Goal: Information Seeking & Learning: Learn about a topic

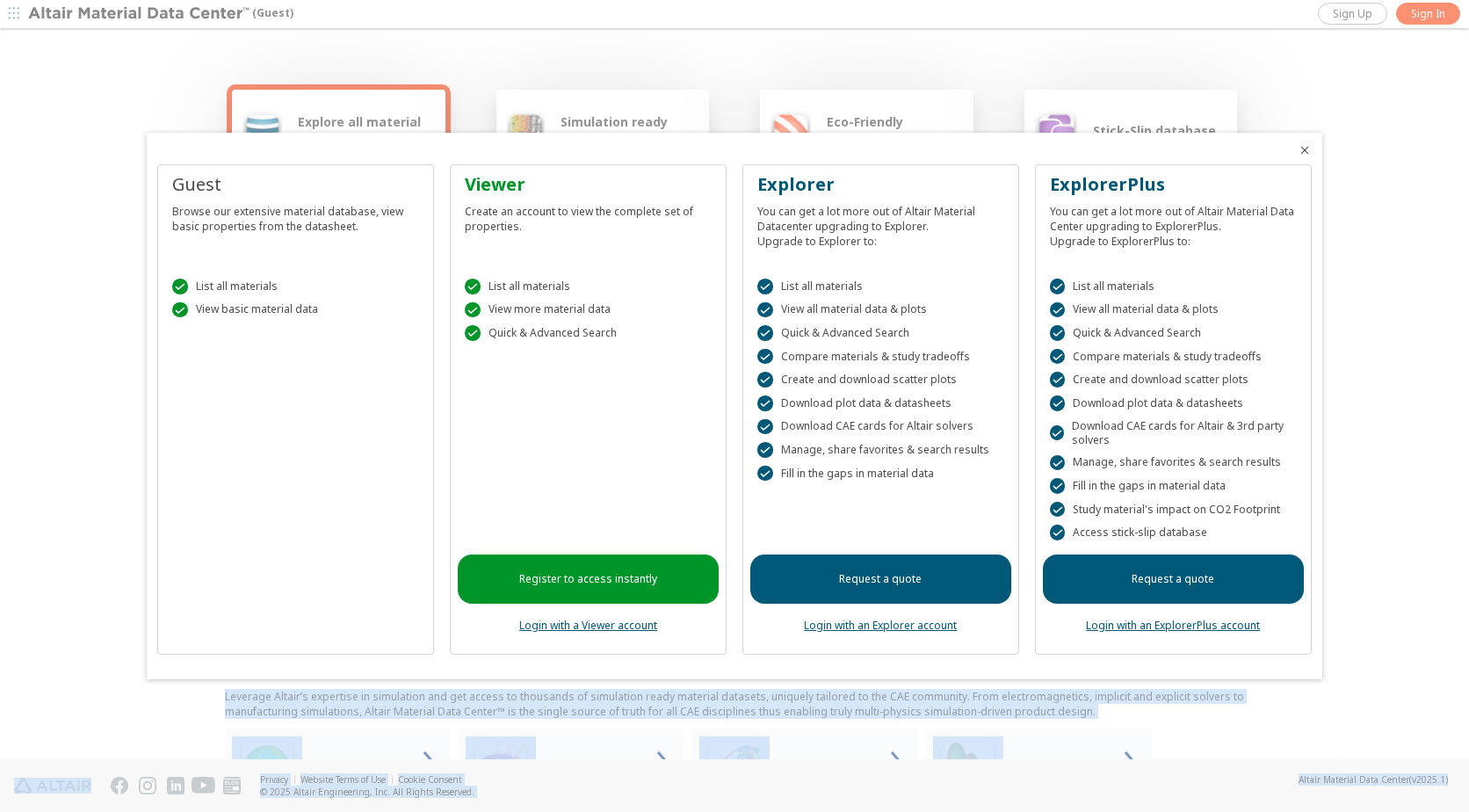
drag, startPoint x: 1463, startPoint y: 181, endPoint x: 1471, endPoint y: 238, distance: 57.6
click at [1468, 238] on html "(Guest) Sign Up Sign In Explore all material classes Simulation ready materials…" at bounding box center [734, 406] width 1469 height 812
drag, startPoint x: 1471, startPoint y: 238, endPoint x: 1306, endPoint y: 146, distance: 188.9
click at [1306, 146] on icon "Close" at bounding box center [1305, 150] width 14 height 14
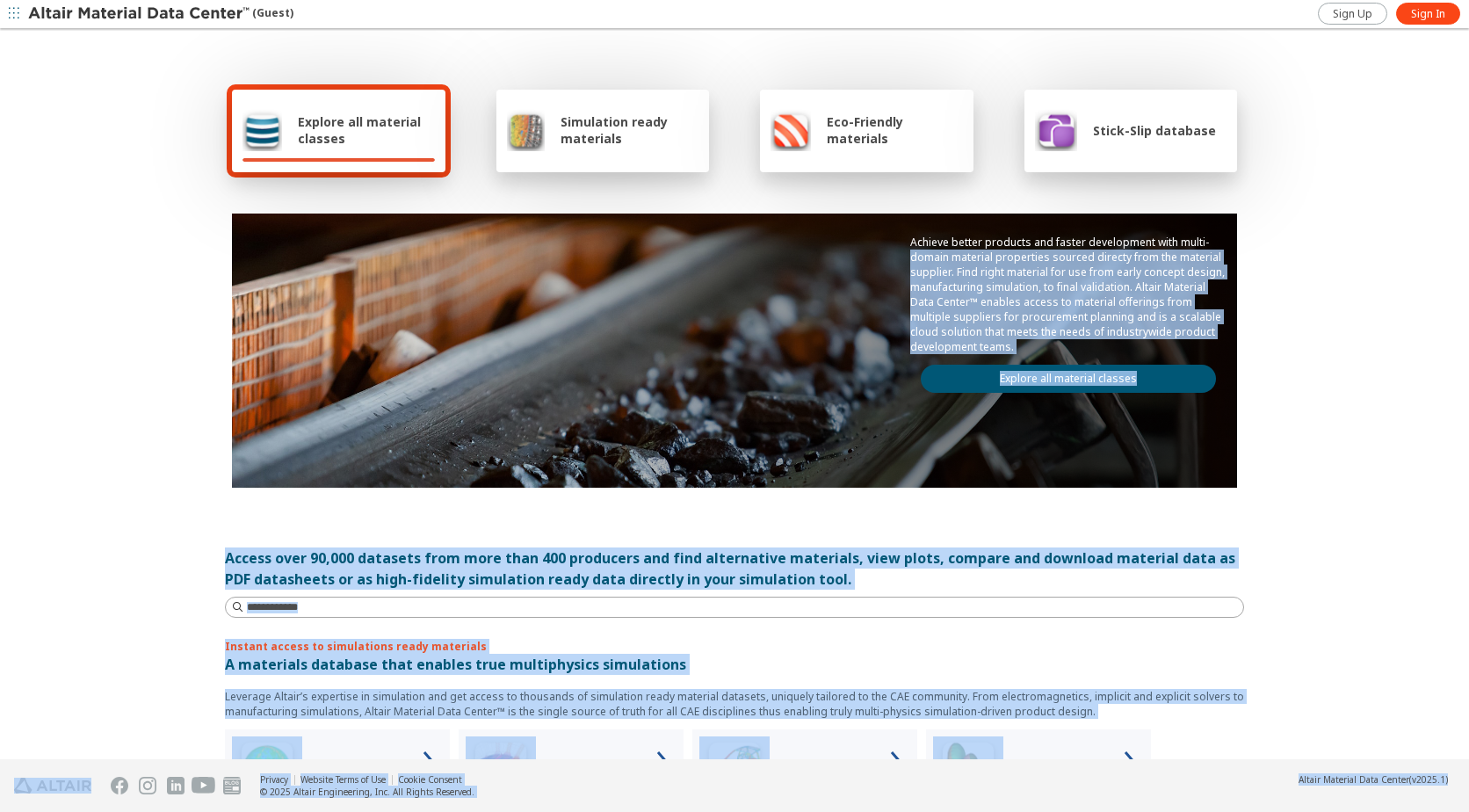
click at [1340, 301] on div "Explore all material classes Simulation ready materials Eco-Friendly materials …" at bounding box center [734, 395] width 1469 height 729
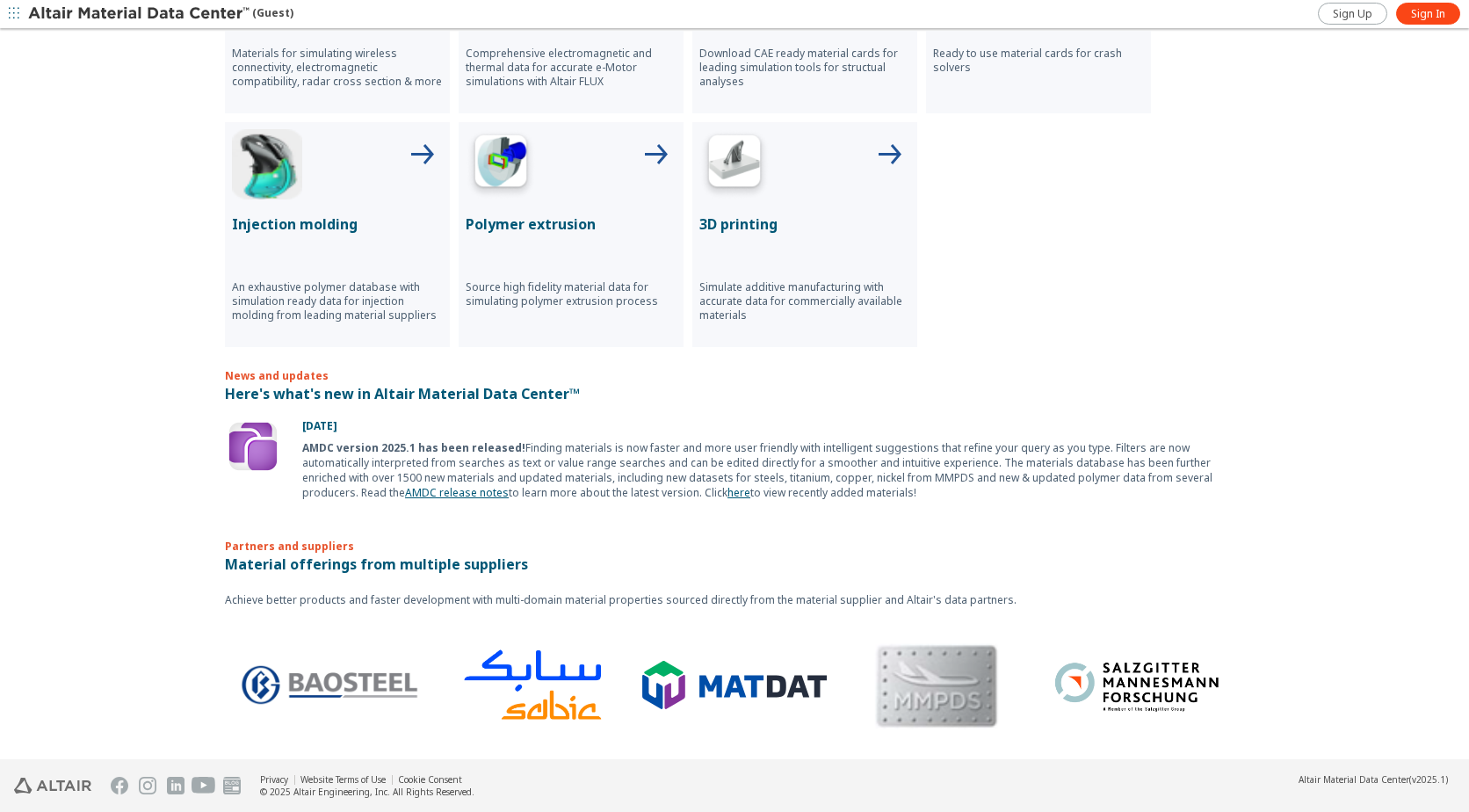
scroll to position [490, 0]
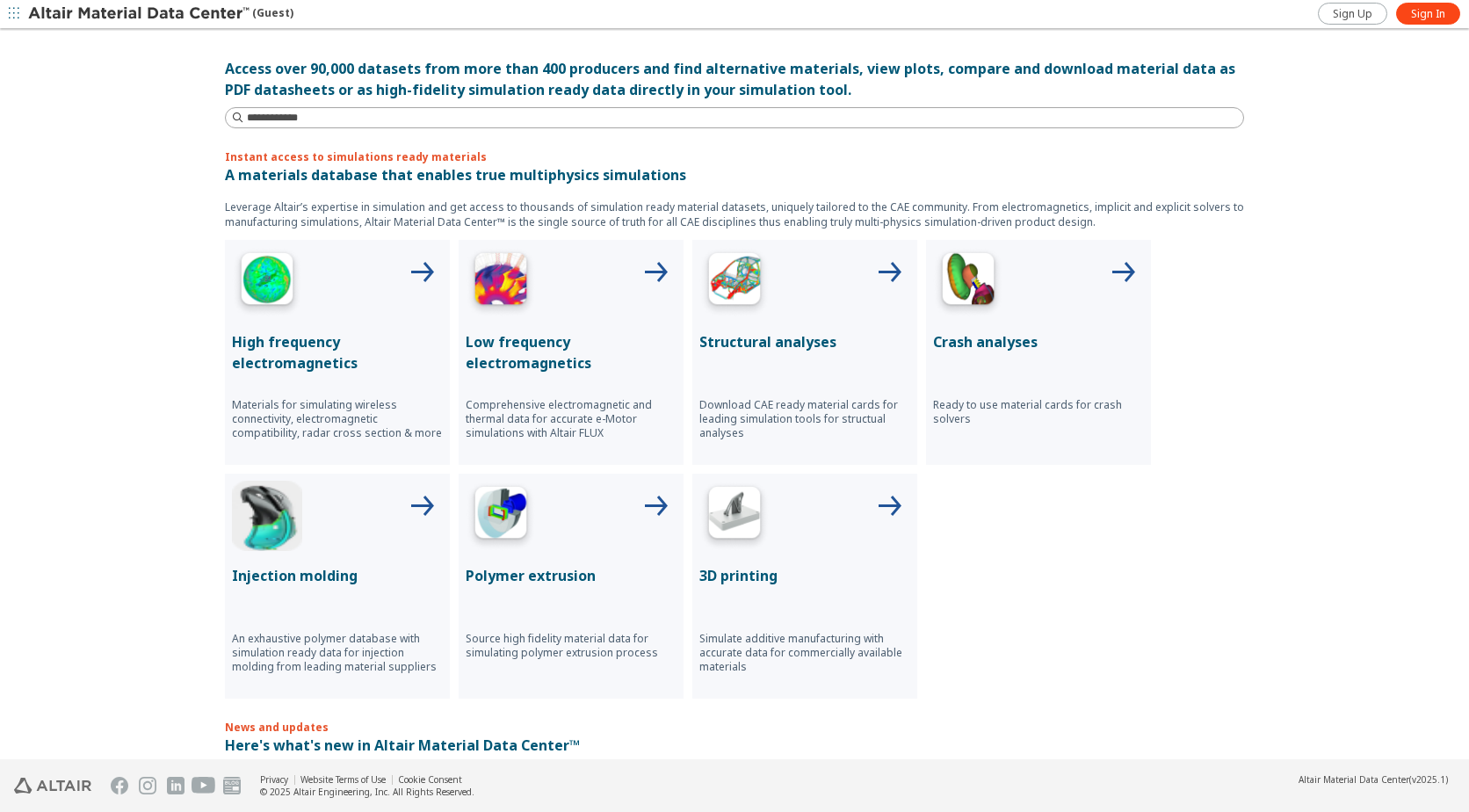
click at [748, 330] on div "Structural analyses Download CAE ready material cards for leading simulation to…" at bounding box center [805, 352] width 225 height 225
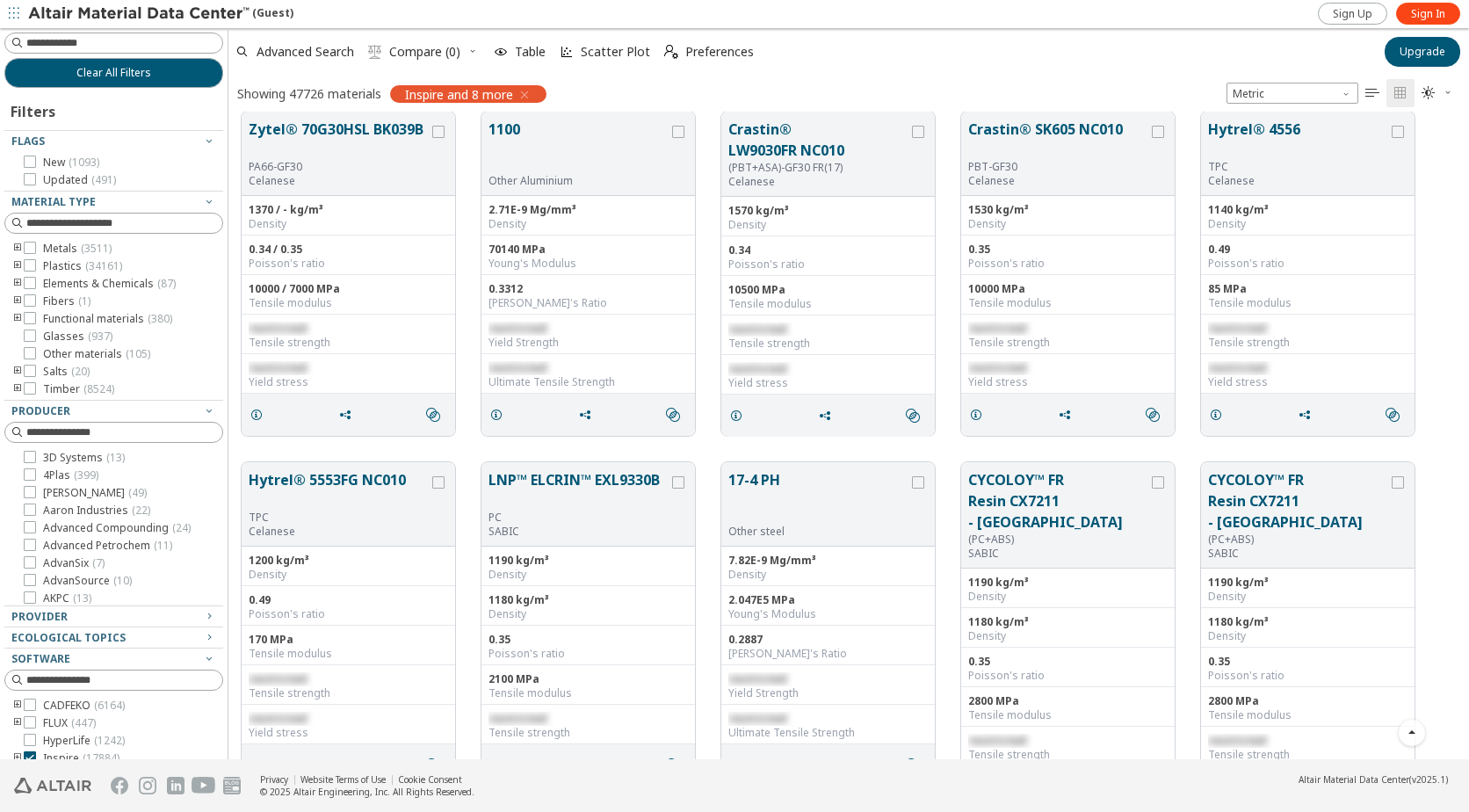
scroll to position [4831, 0]
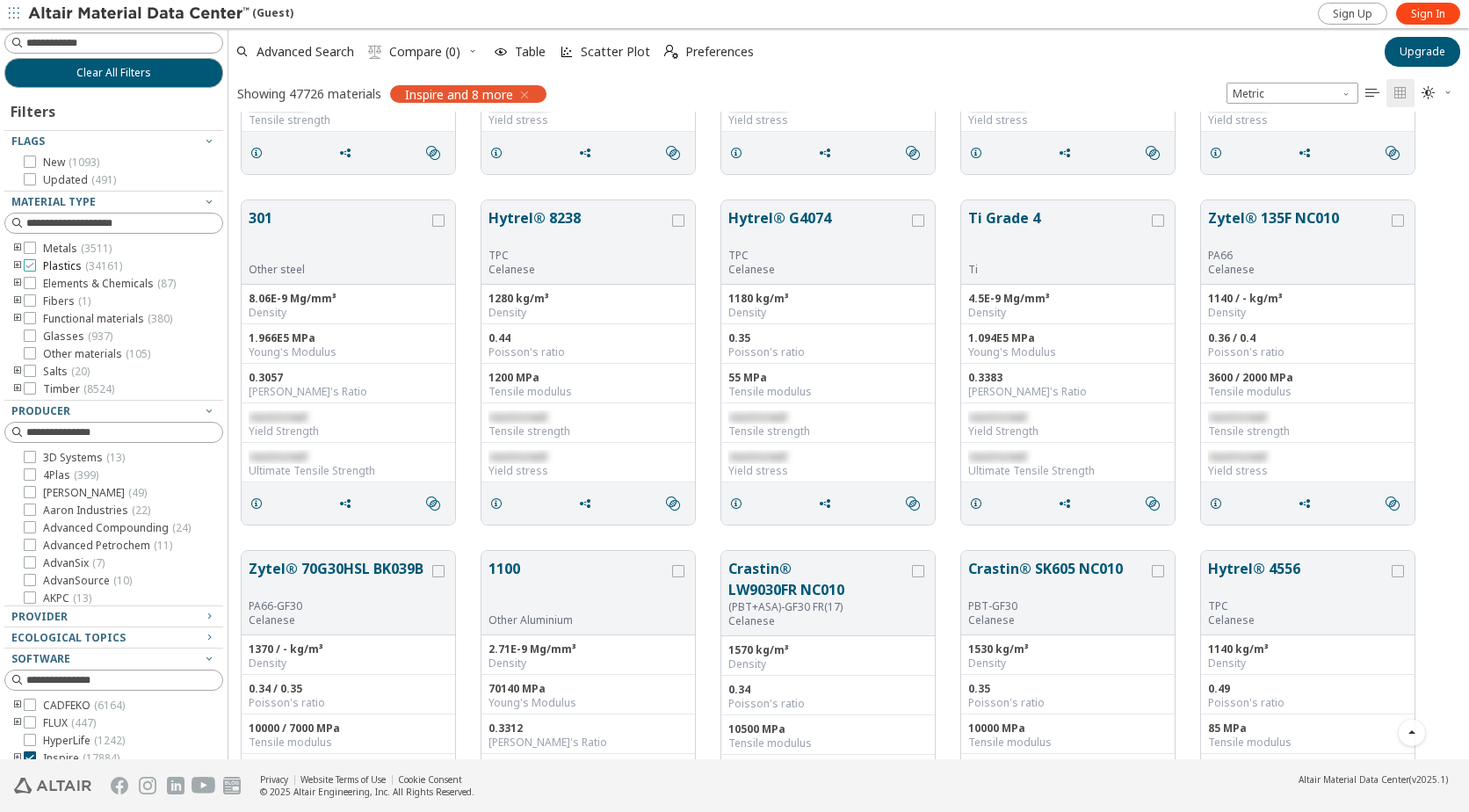
click at [32, 265] on icon at bounding box center [30, 265] width 12 height 12
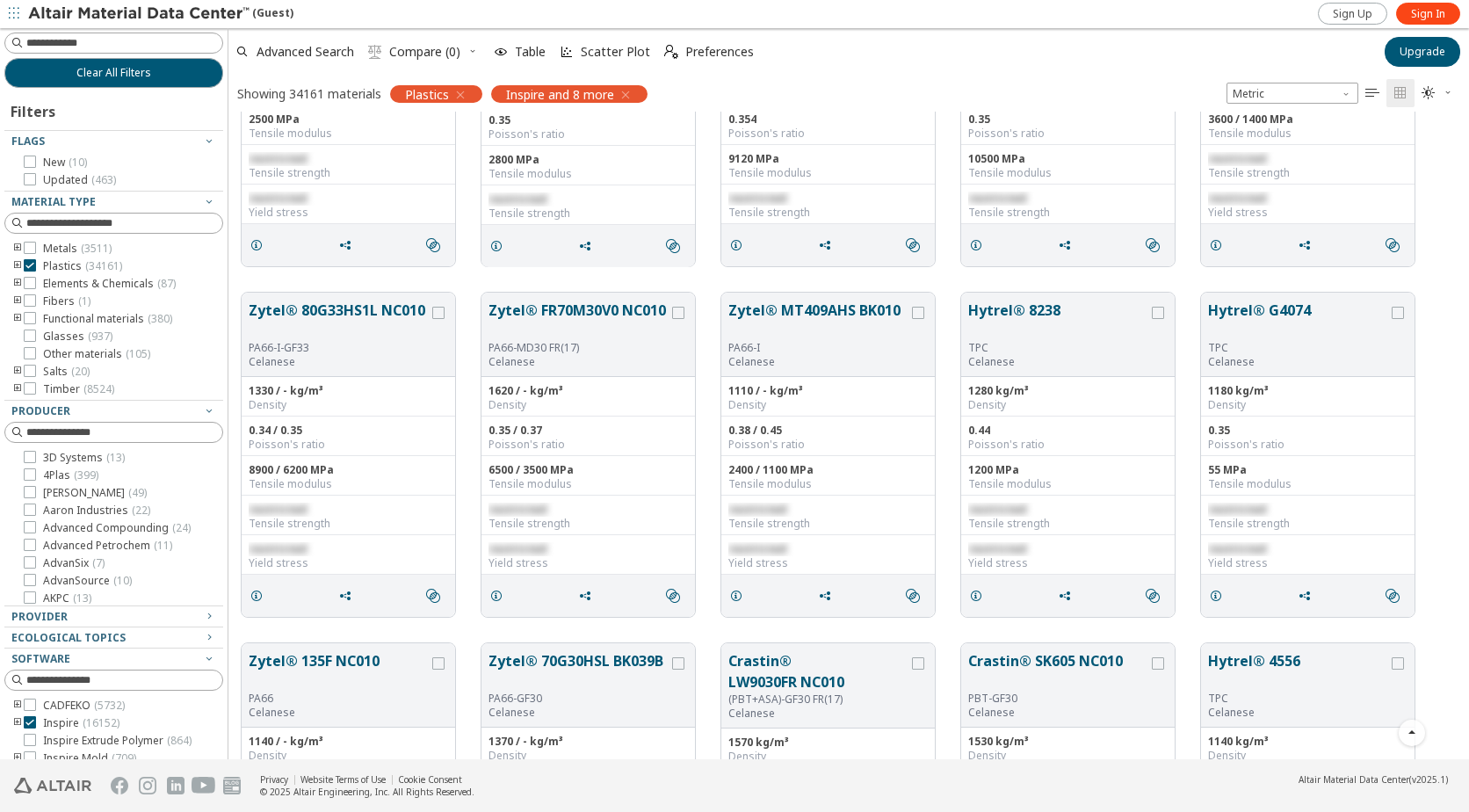
scroll to position [3689, 0]
